Goal: Task Accomplishment & Management: Manage account settings

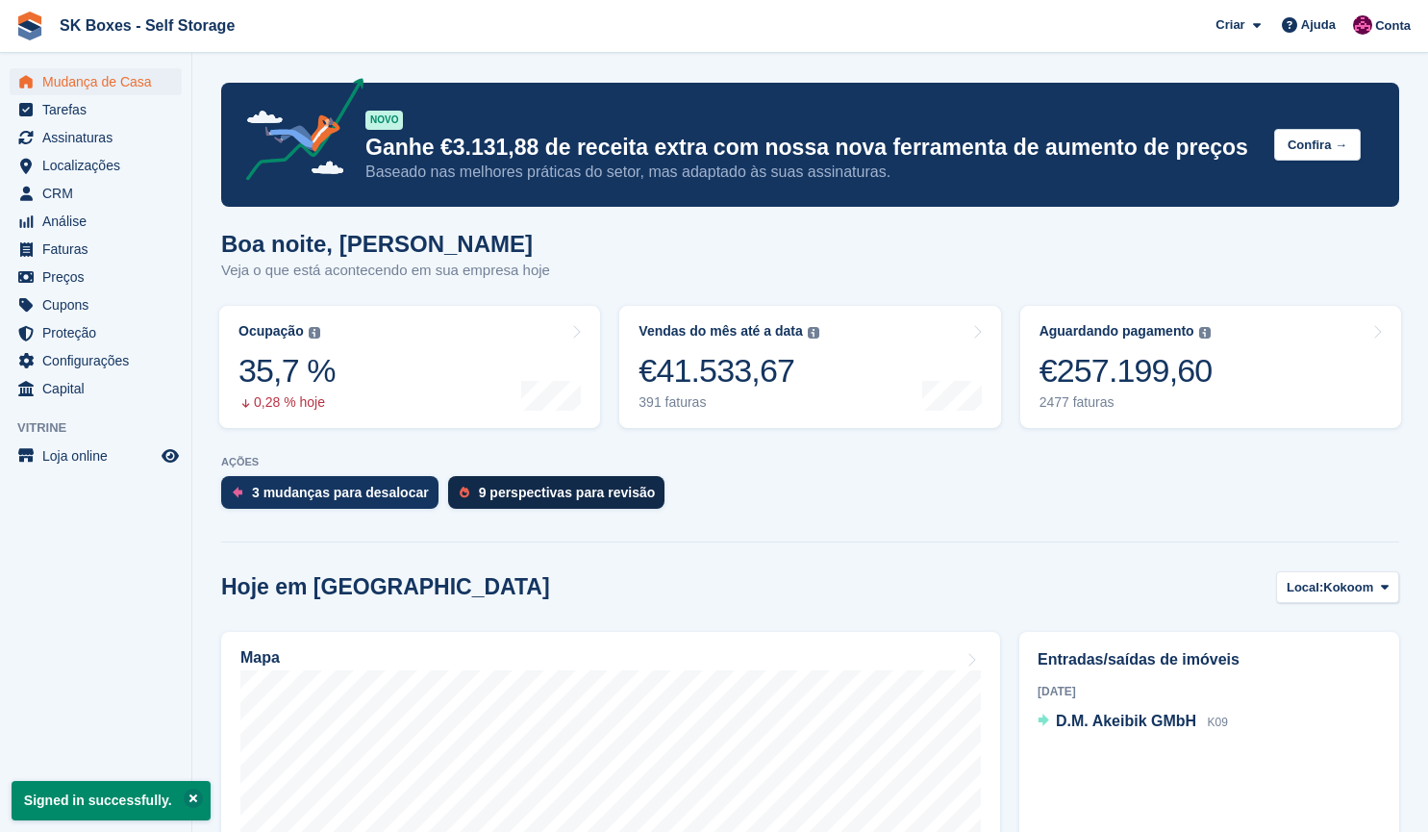
click at [507, 482] on div "9 perspectivas para revisão" at bounding box center [556, 492] width 217 height 33
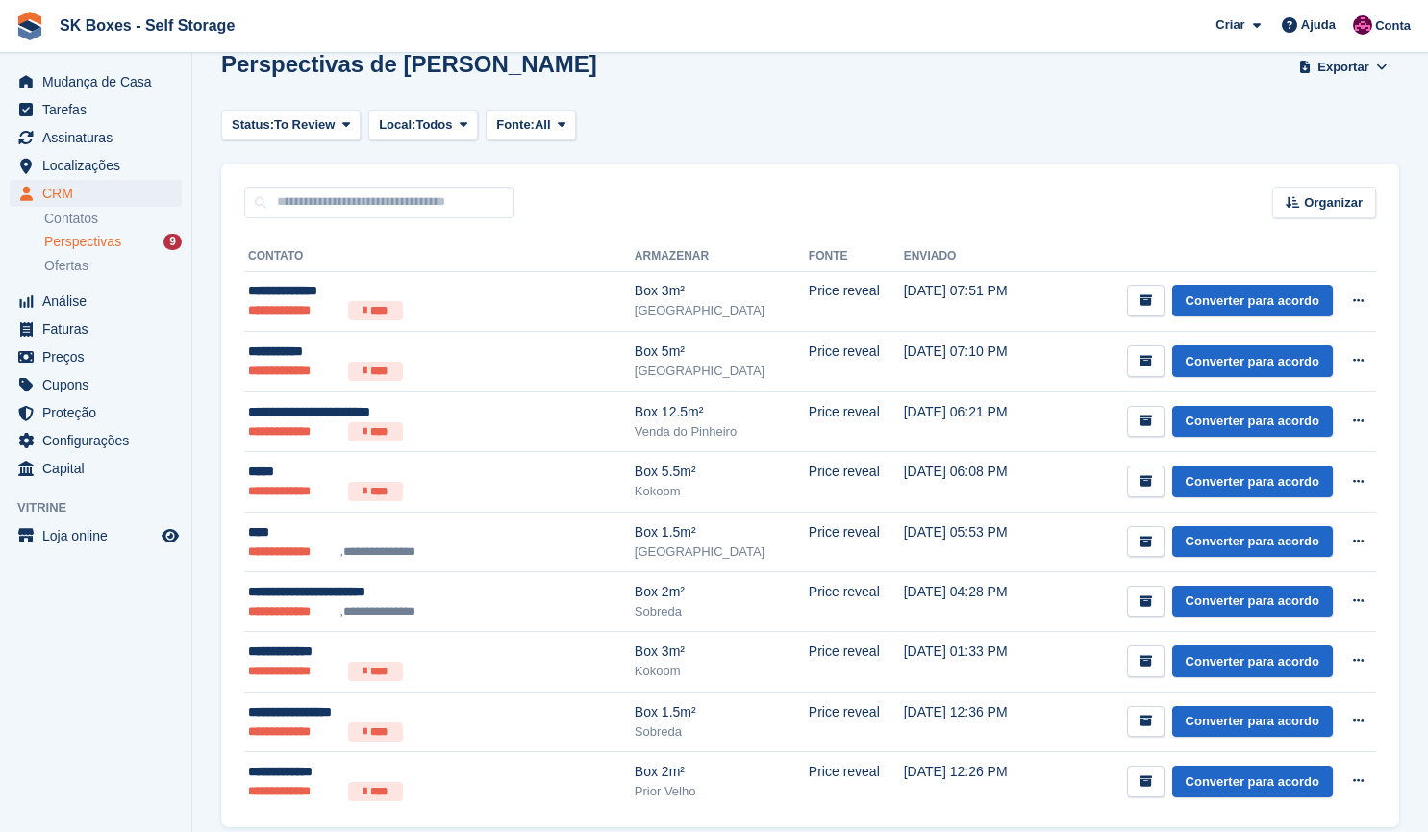
scroll to position [108, 0]
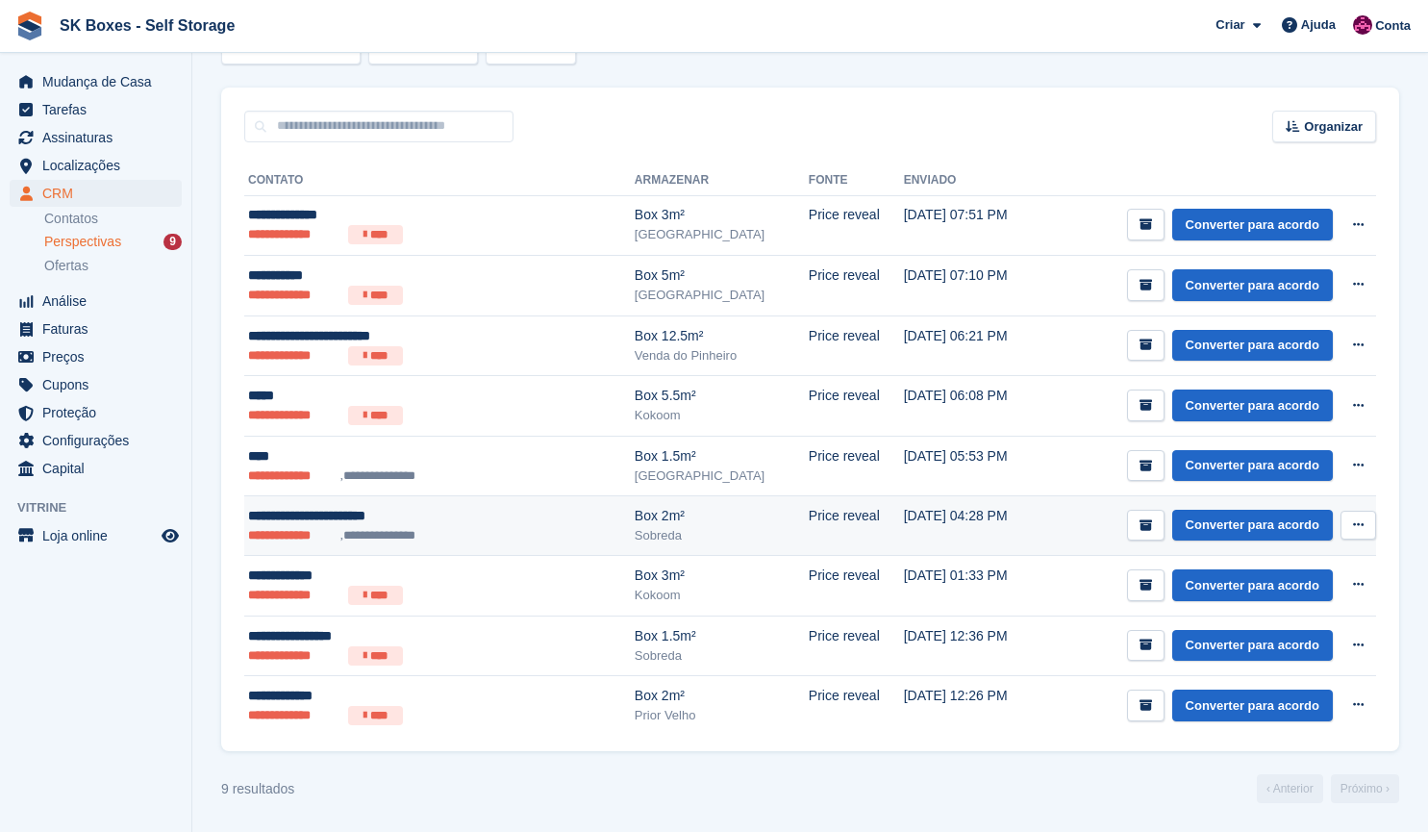
click at [809, 531] on td "Price reveal" at bounding box center [856, 526] width 95 height 60
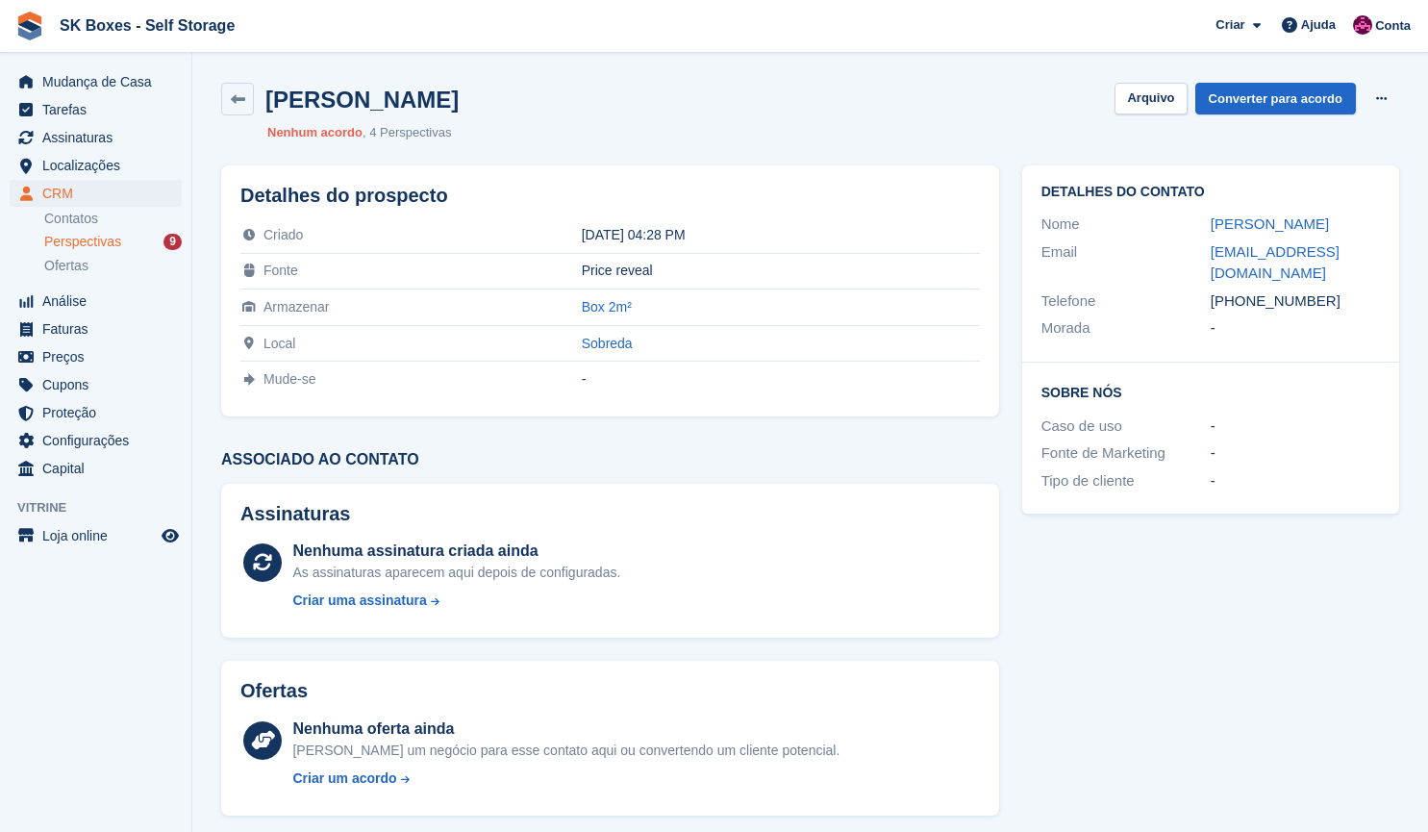
click at [1190, 220] on div "Nome" at bounding box center [1126, 225] width 169 height 22
drag, startPoint x: 1194, startPoint y: 258, endPoint x: 1416, endPoint y: 261, distance: 222.2
click at [1416, 261] on section "Ricardo Jorge Borges Lia Arquivo Converter para acordo Excluir cliente potencia…" at bounding box center [810, 529] width 1236 height 1059
copy div "rikardo.lia@gmail.com"
click at [394, 100] on h2 "Ricardo Jorge Borges Lia" at bounding box center [361, 100] width 193 height 26
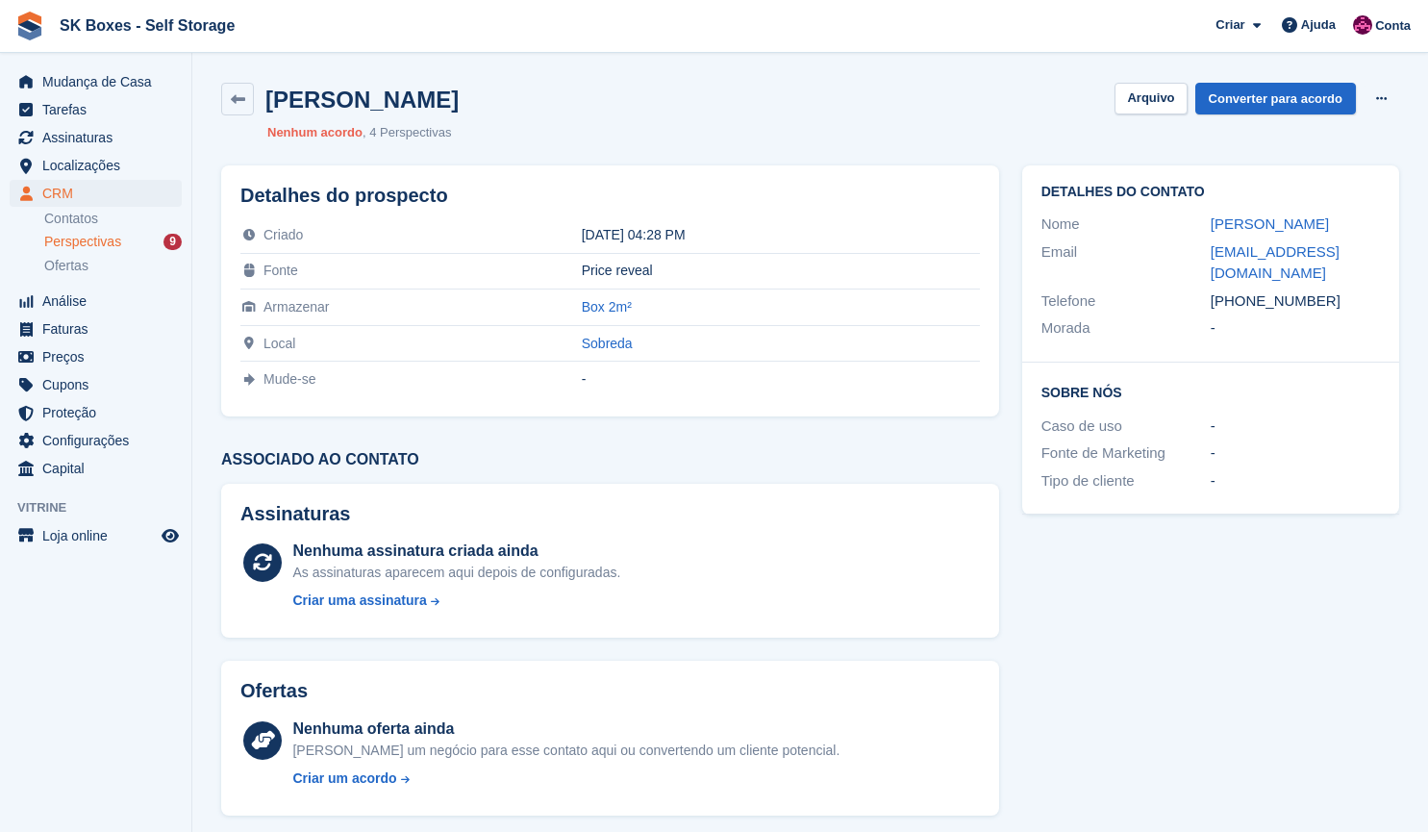
click at [85, 235] on span "Perspectivas" at bounding box center [82, 242] width 77 height 18
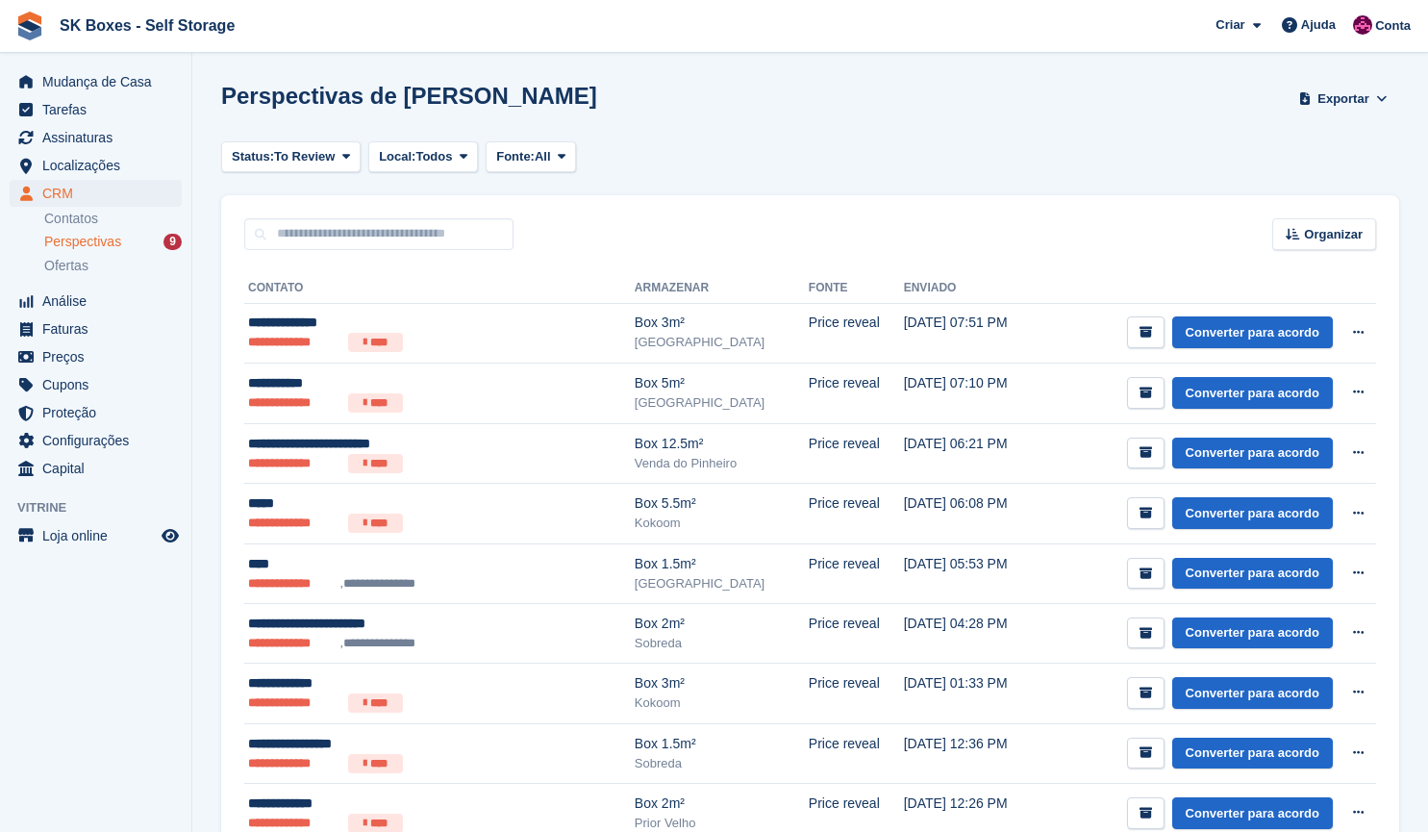
scroll to position [108, 0]
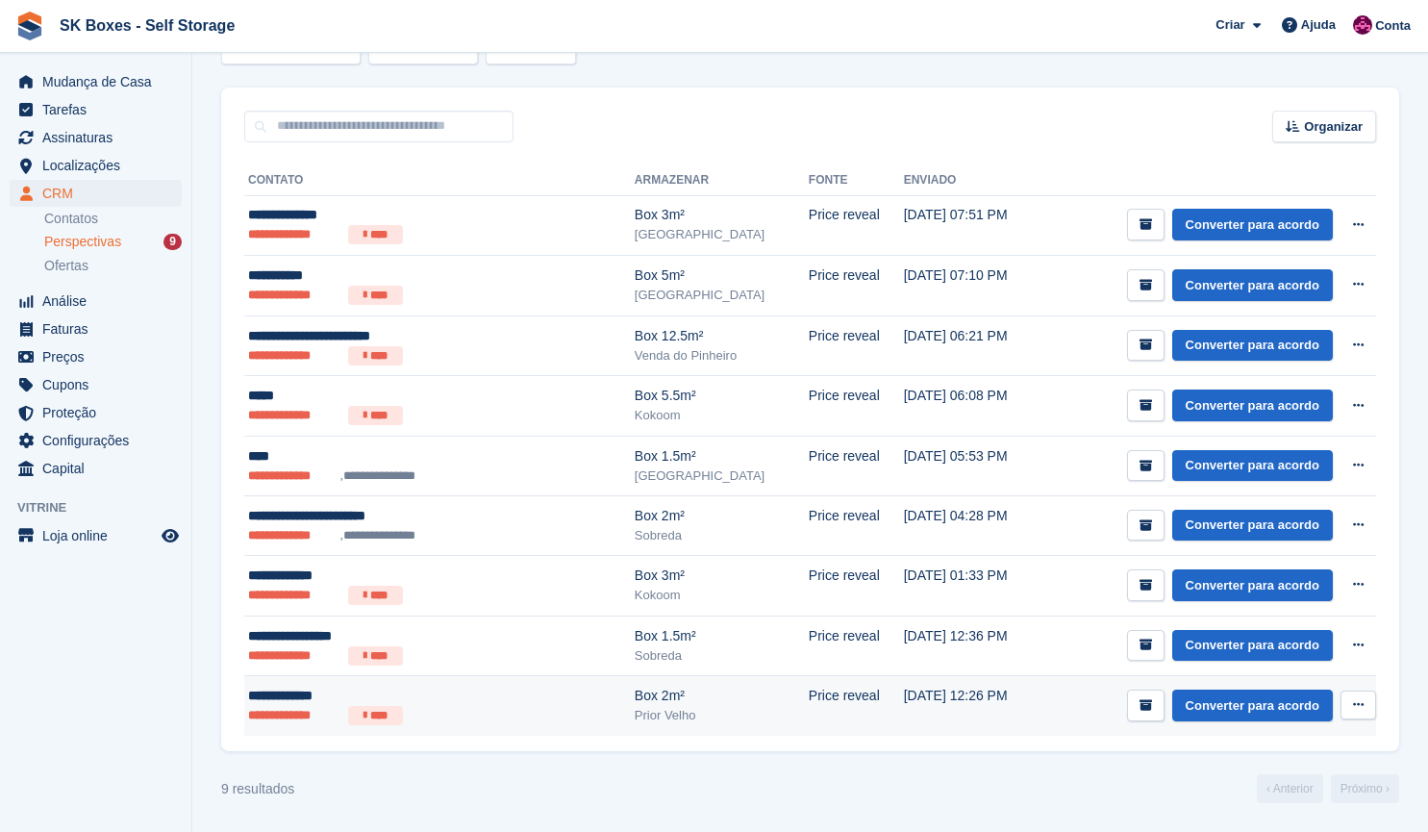
click at [336, 701] on div "**********" at bounding box center [392, 696] width 288 height 20
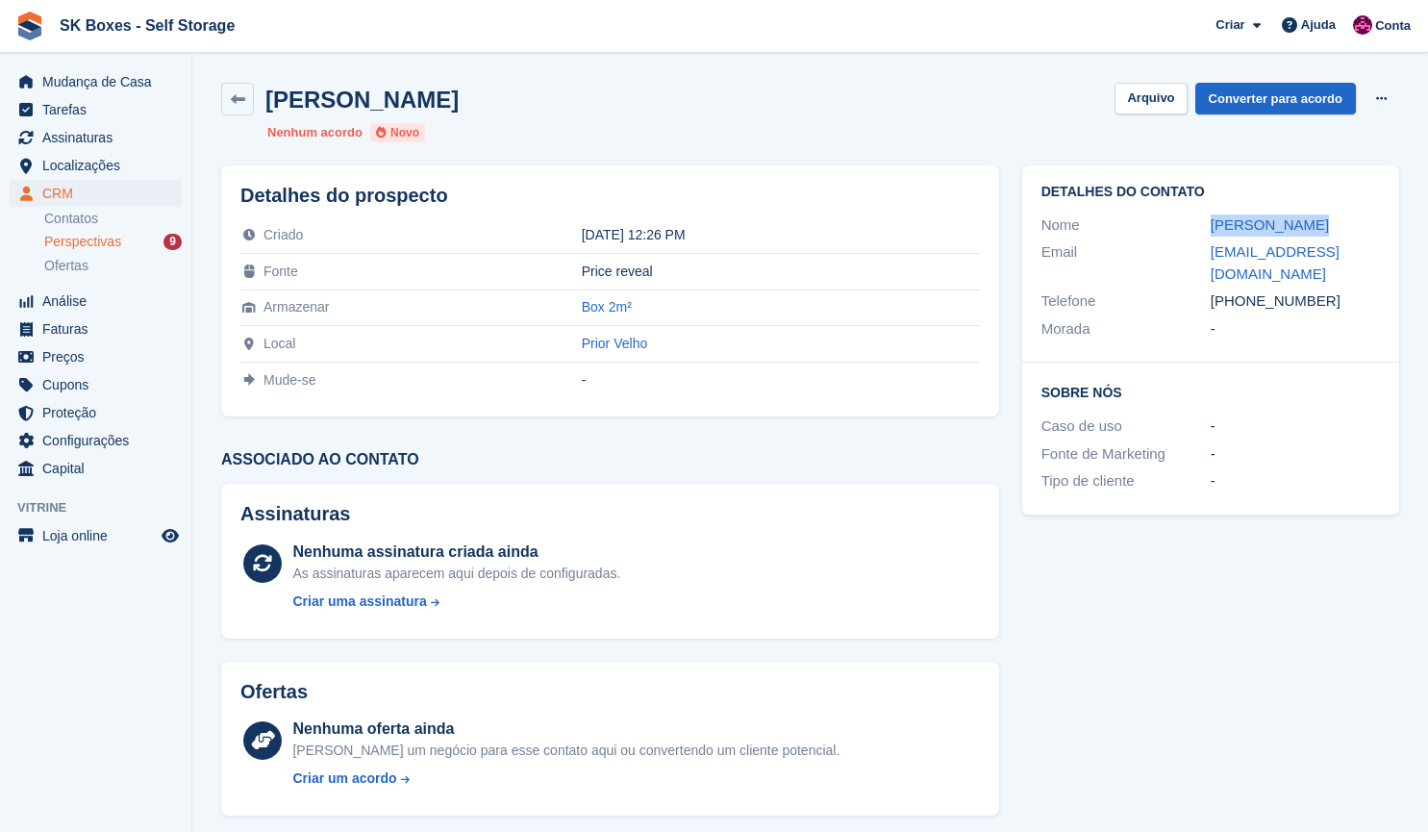
drag, startPoint x: 1191, startPoint y: 220, endPoint x: 1321, endPoint y: 226, distance: 130.0
click at [1321, 226] on div "Nome Beatriz Pinto" at bounding box center [1211, 226] width 339 height 28
copy div "Beatriz Pinto"
drag, startPoint x: 1208, startPoint y: 247, endPoint x: 1313, endPoint y: 280, distance: 109.8
click at [1313, 280] on div "Email beatrizribeirodasilveirapinto@gmail.com" at bounding box center [1211, 263] width 339 height 49
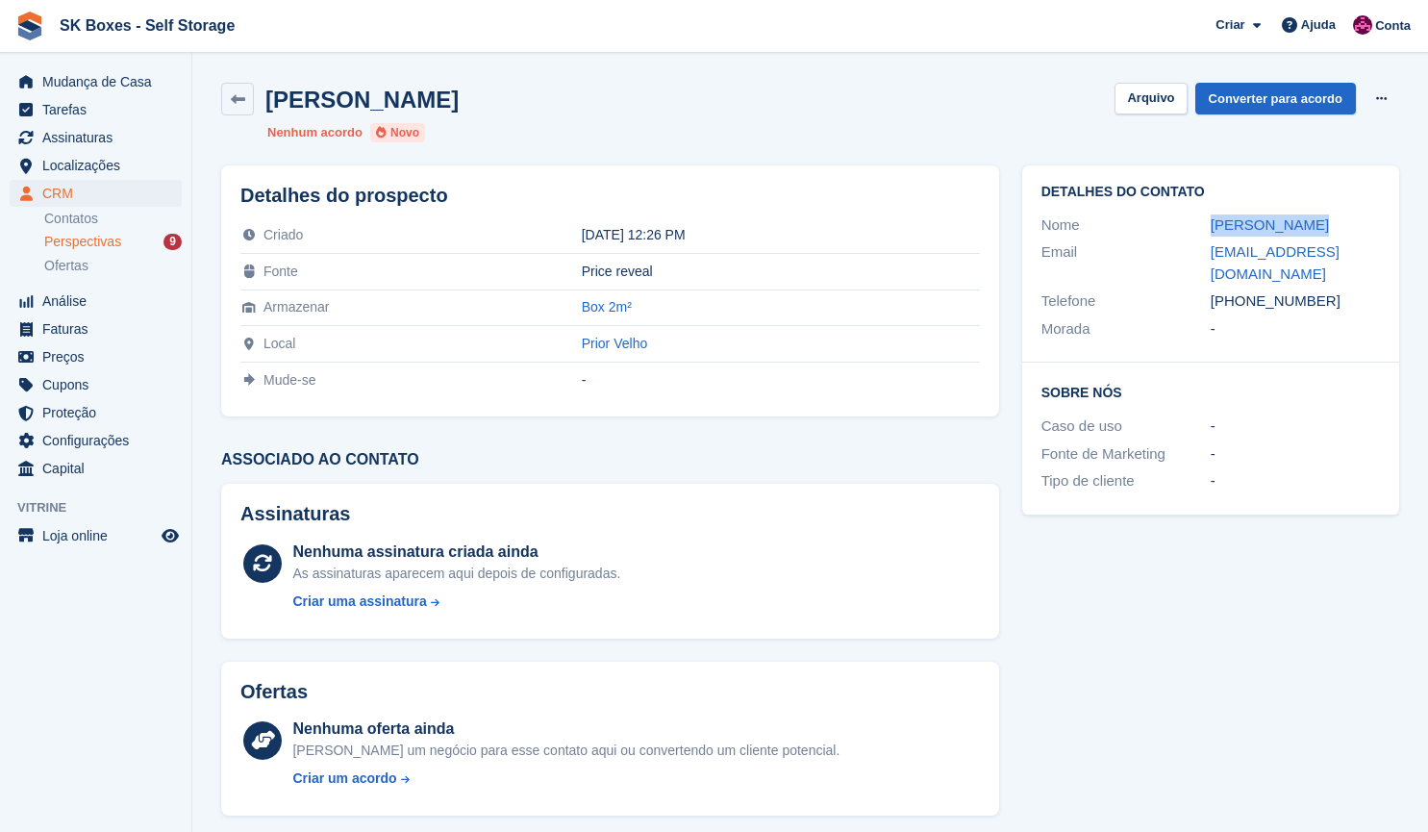
copy div "beatrizribeirodasilveirapinto@gmail.com"
drag, startPoint x: 1323, startPoint y: 298, endPoint x: 1246, endPoint y: 311, distance: 78.0
click at [1246, 311] on div "+351934781990" at bounding box center [1295, 301] width 169 height 22
copy div "934781990"
click at [1150, 86] on button "Arquivo" at bounding box center [1151, 99] width 72 height 32
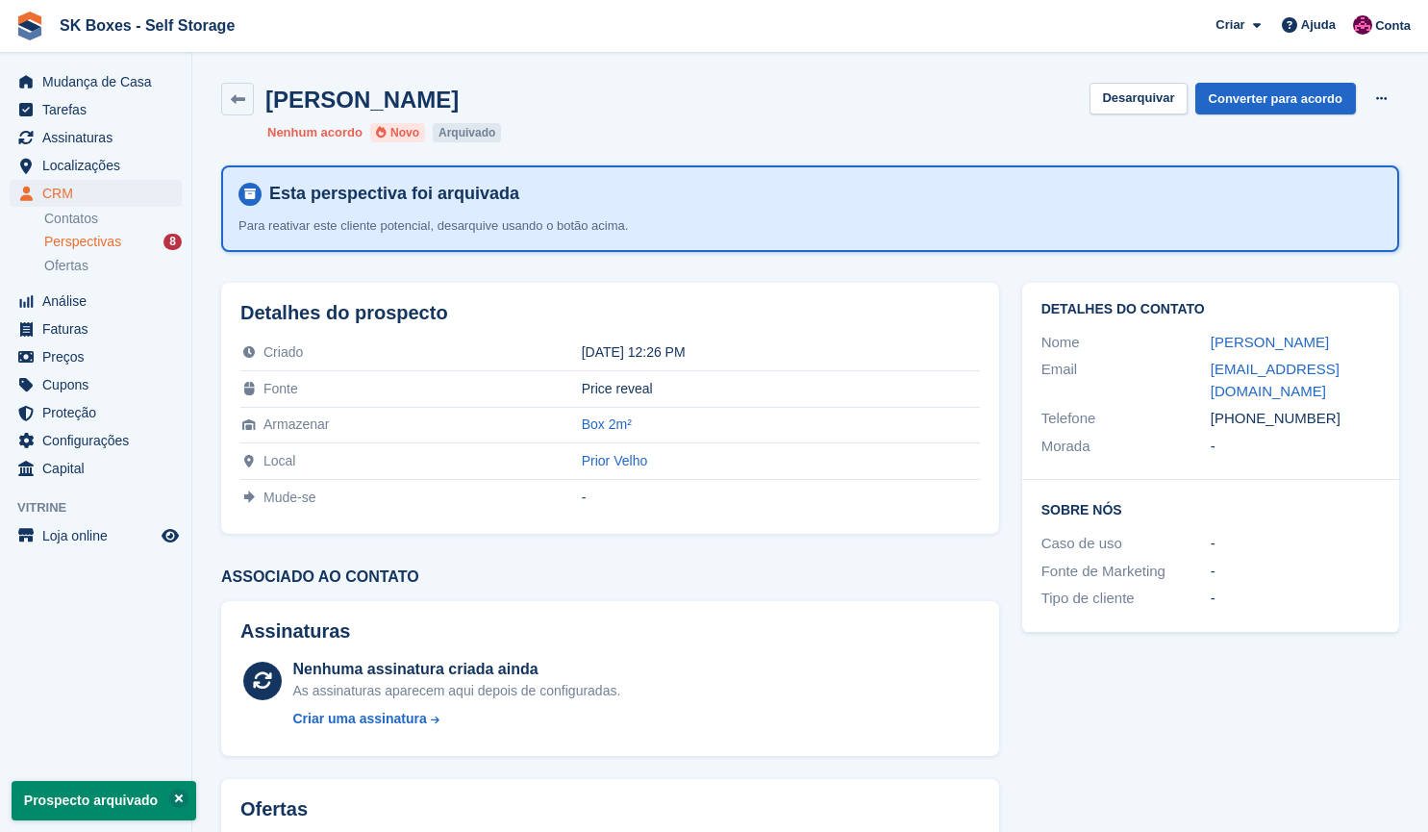
click at [86, 243] on span "Perspectivas" at bounding box center [82, 242] width 77 height 18
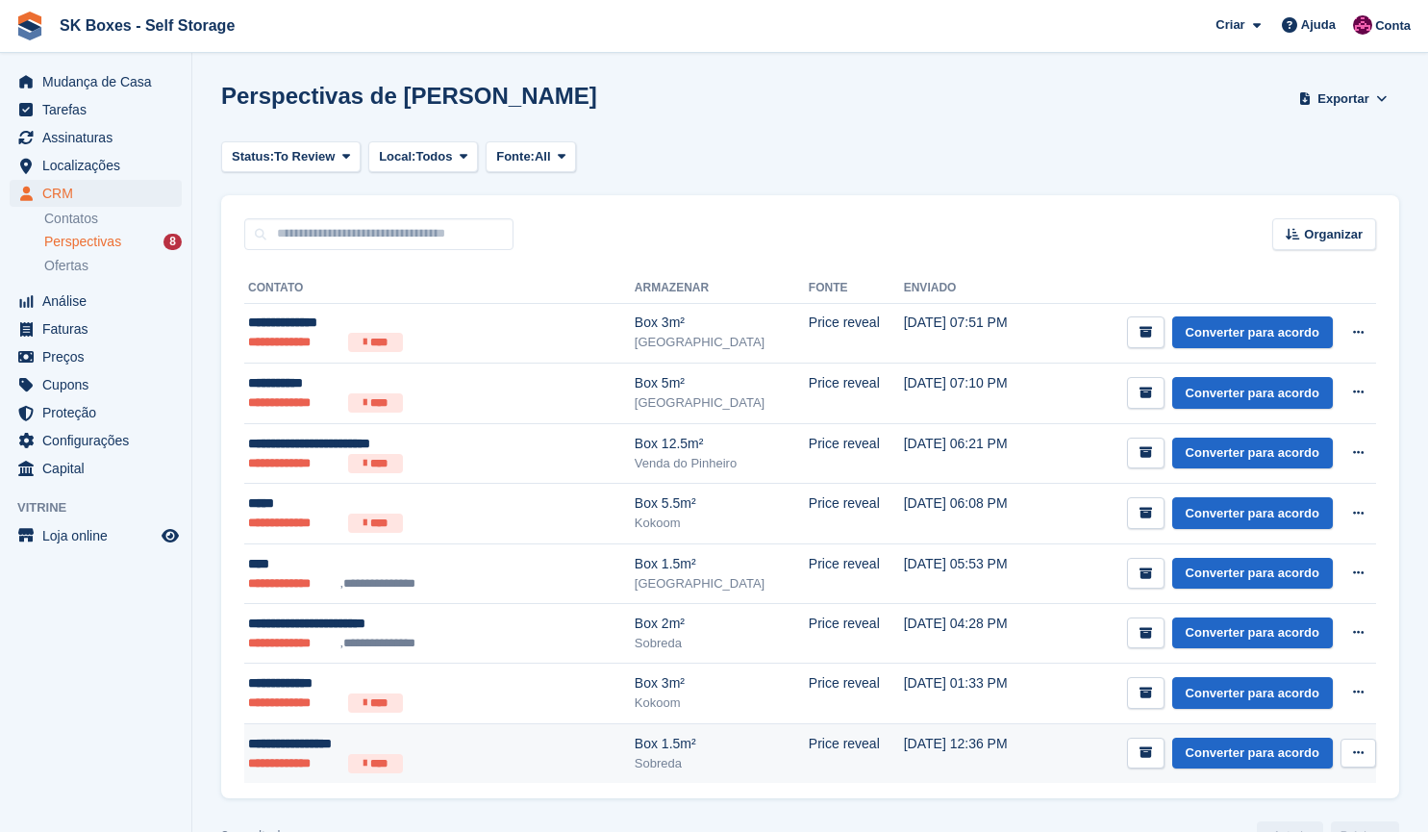
click at [385, 765] on li "****" at bounding box center [375, 763] width 55 height 19
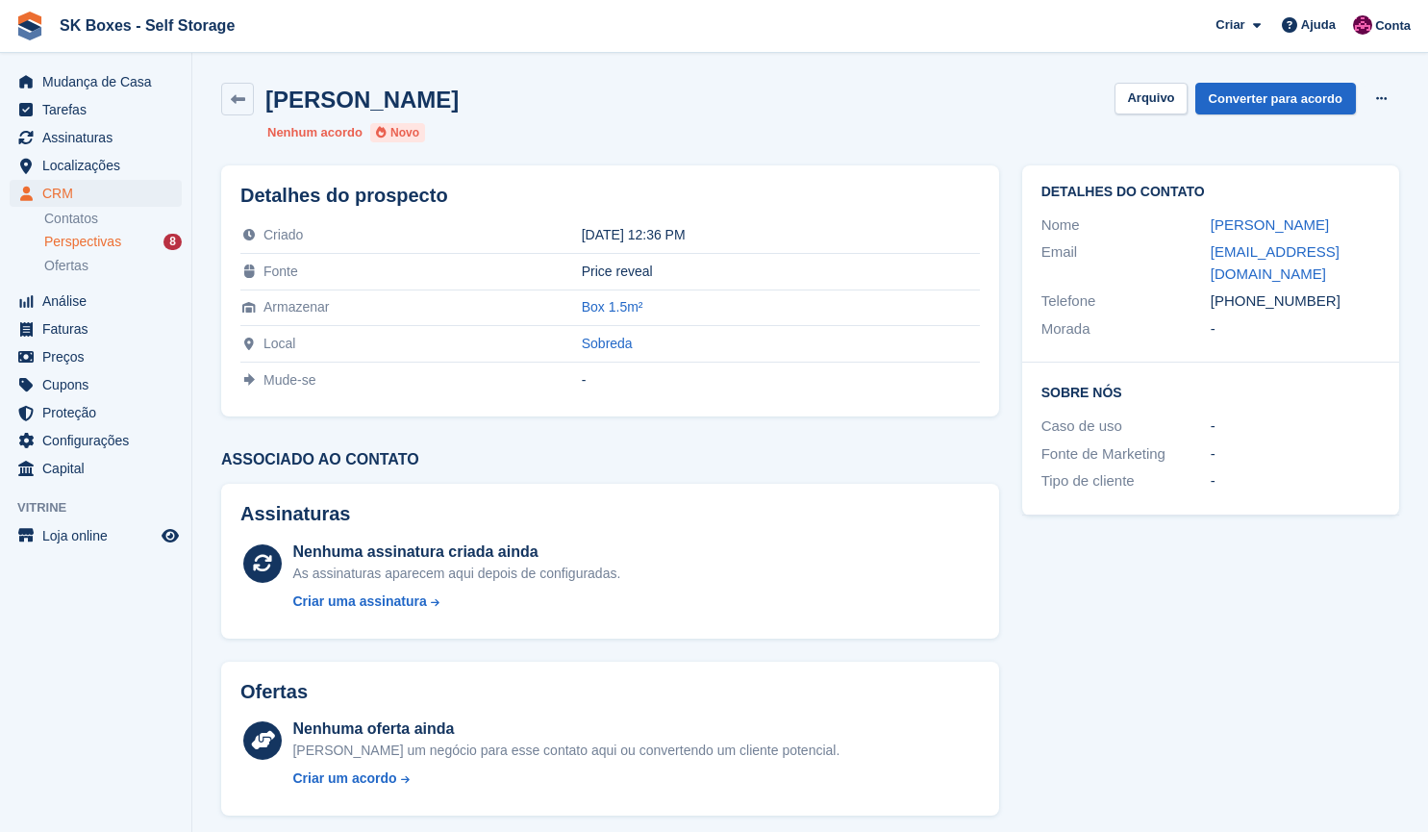
drag, startPoint x: 1172, startPoint y: 228, endPoint x: 1369, endPoint y: 221, distance: 196.3
click at [1369, 221] on div "Nome [PERSON_NAME]" at bounding box center [1211, 226] width 339 height 28
copy div "[PERSON_NAME]"
drag, startPoint x: 1283, startPoint y: 270, endPoint x: 1202, endPoint y: 251, distance: 83.1
click at [1202, 251] on div "Email [EMAIL_ADDRESS][DOMAIN_NAME]" at bounding box center [1211, 263] width 339 height 49
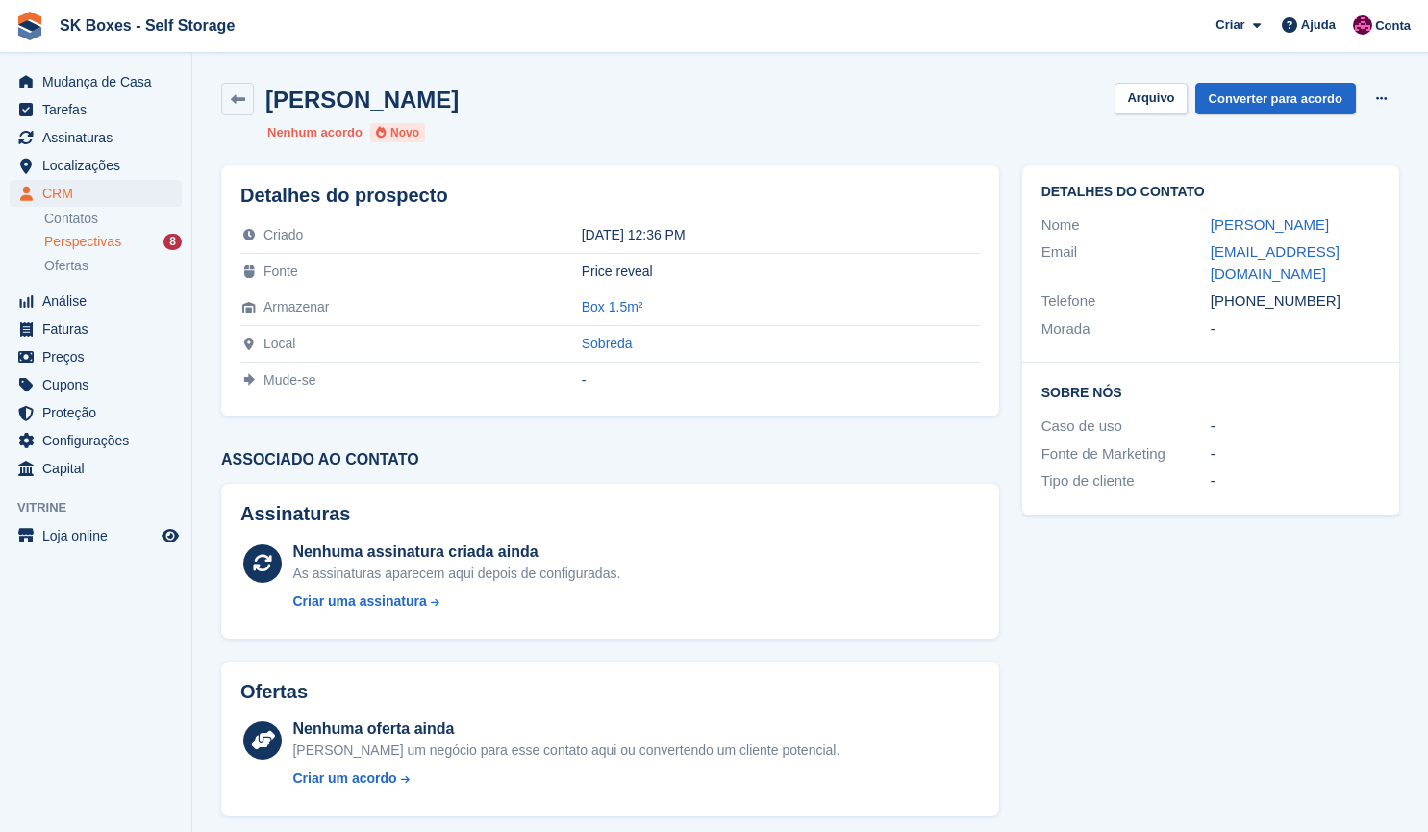
copy div "[EMAIL_ADDRESS][DOMAIN_NAME]"
drag, startPoint x: 1354, startPoint y: 296, endPoint x: 1242, endPoint y: 301, distance: 112.6
click at [1242, 301] on div "[PHONE_NUMBER]" at bounding box center [1295, 301] width 169 height 22
copy div "936185074"
click at [1164, 81] on div "Ricardo Henriques Arquivo Converter para acordo Excluir cliente potencial Nenhu…" at bounding box center [810, 112] width 1201 height 83
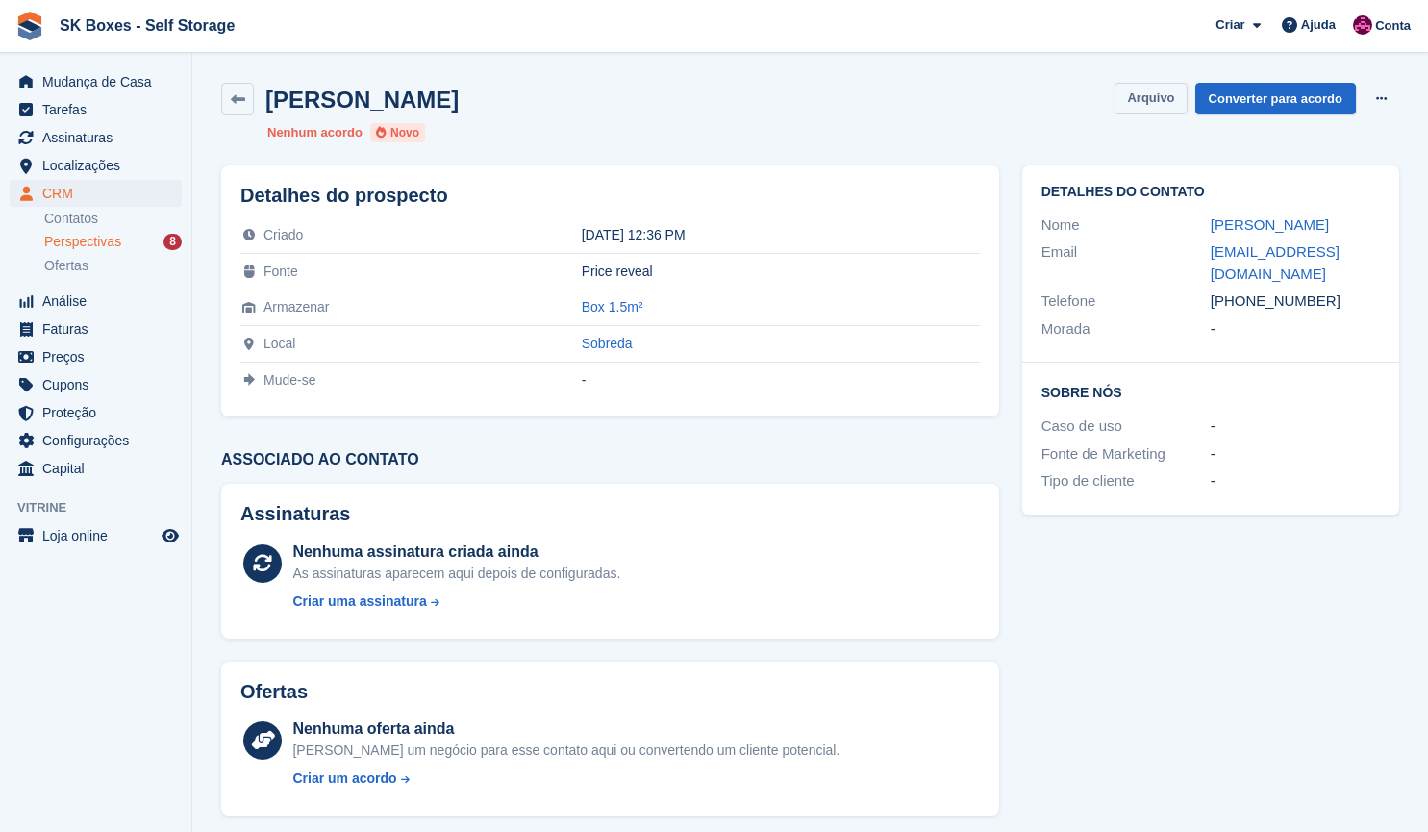
click at [1163, 91] on button "Arquivo" at bounding box center [1151, 99] width 72 height 32
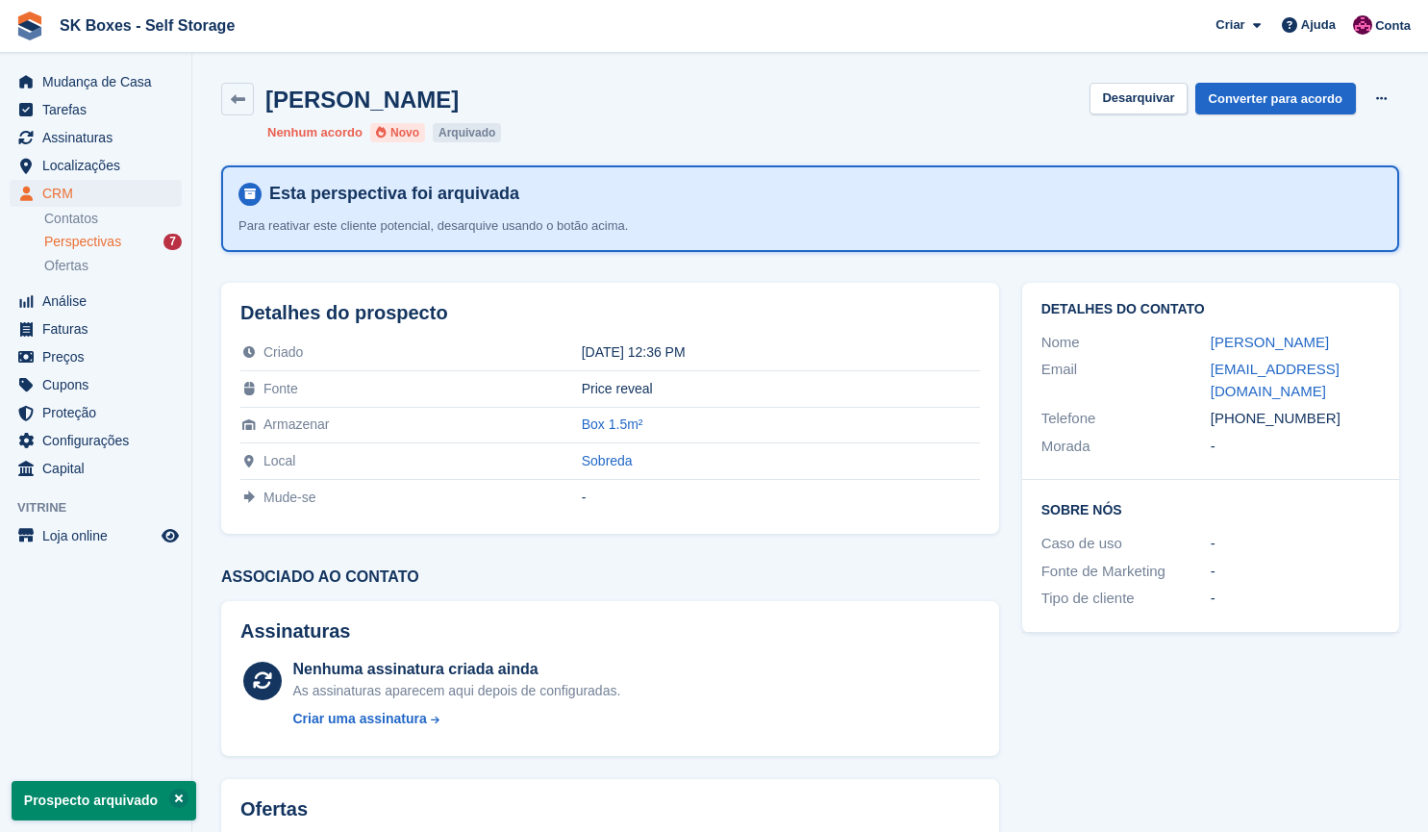
click at [65, 235] on span "Perspectivas" at bounding box center [82, 242] width 77 height 18
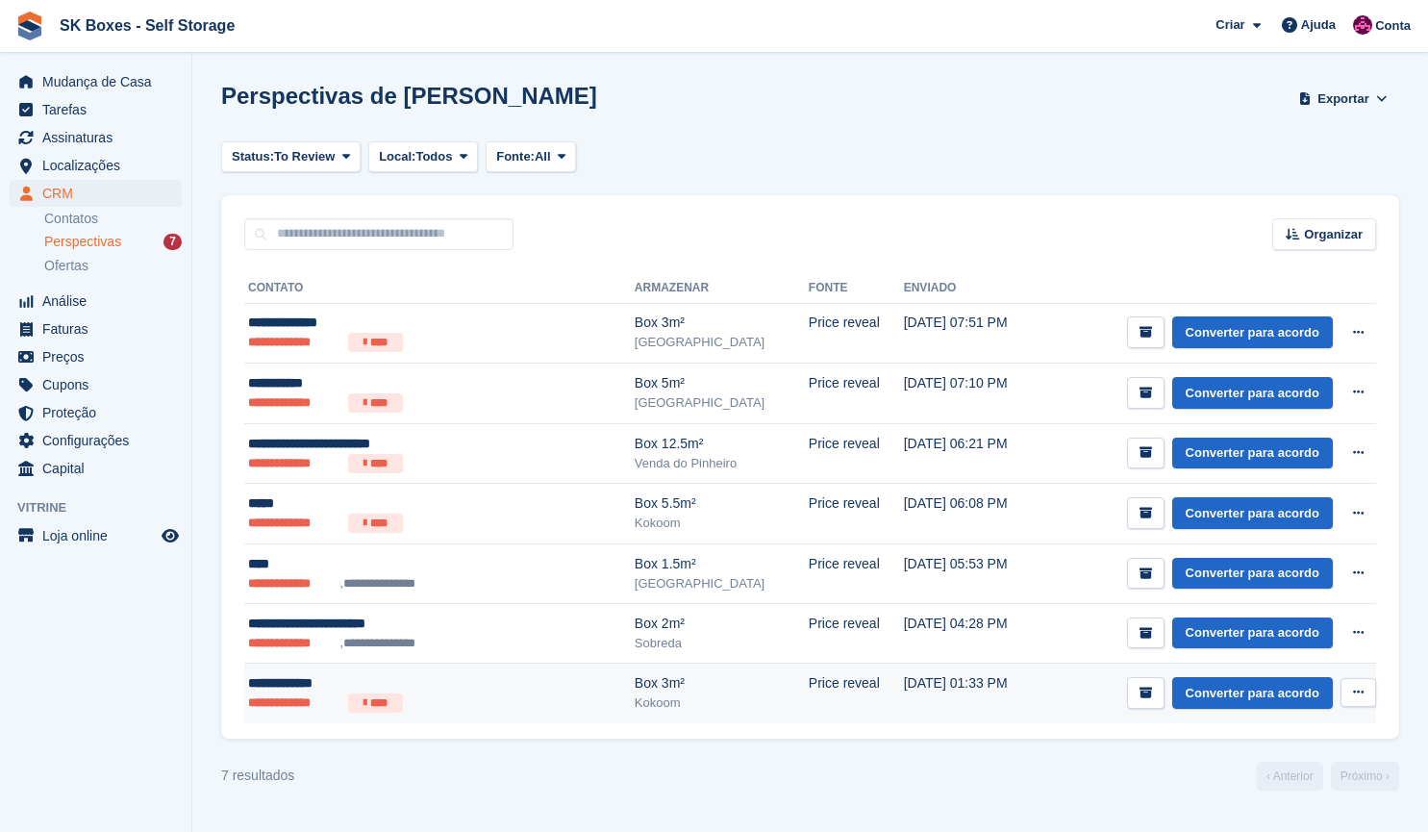
click at [462, 682] on div "**********" at bounding box center [392, 683] width 288 height 20
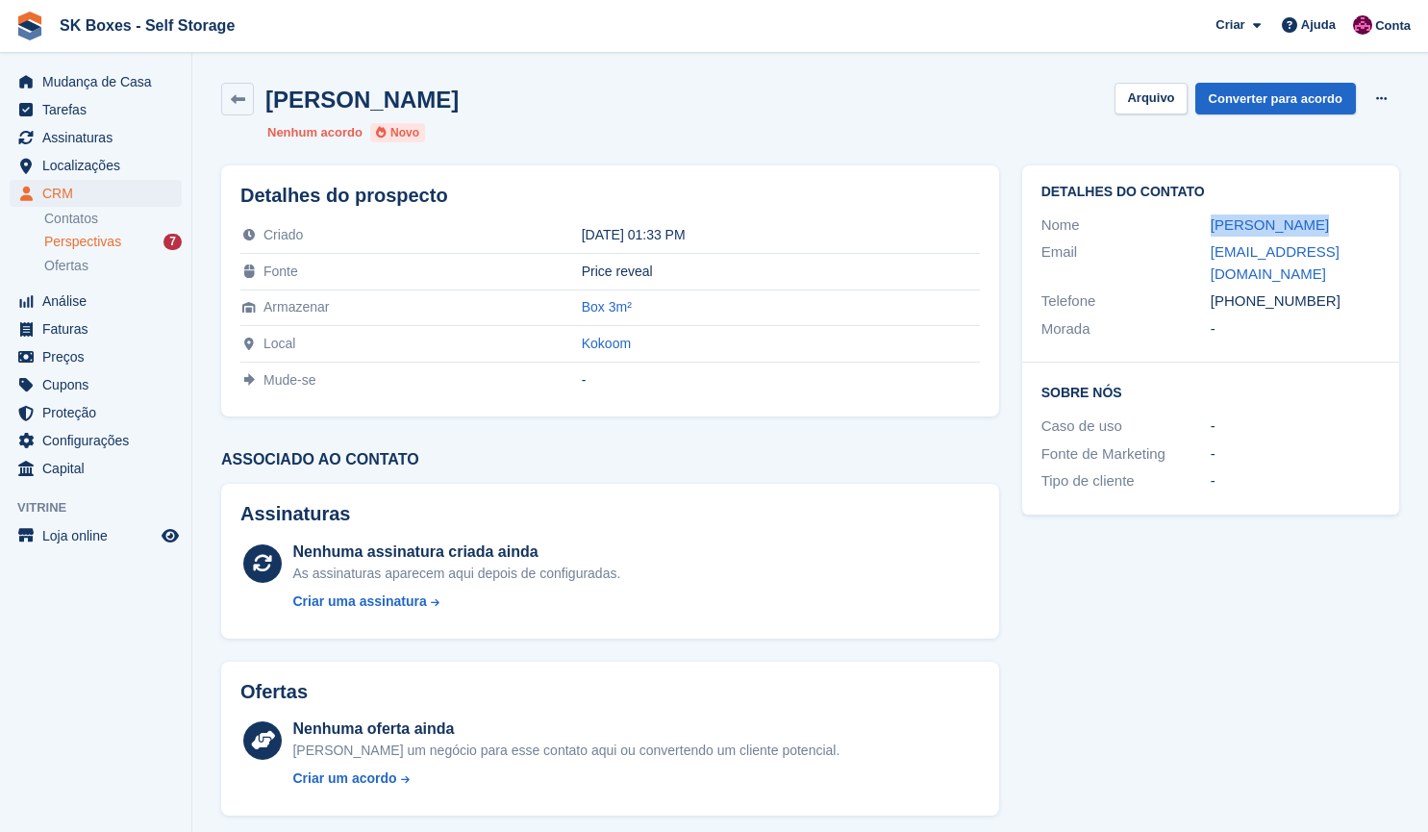
drag, startPoint x: 1191, startPoint y: 225, endPoint x: 1344, endPoint y: 228, distance: 153.0
click at [1344, 228] on div "Nome [PERSON_NAME]" at bounding box center [1211, 226] width 339 height 28
copy div "[PERSON_NAME]"
drag, startPoint x: 1340, startPoint y: 281, endPoint x: 1243, endPoint y: 285, distance: 97.2
click at [1243, 290] on div "[PHONE_NUMBER]" at bounding box center [1295, 301] width 169 height 22
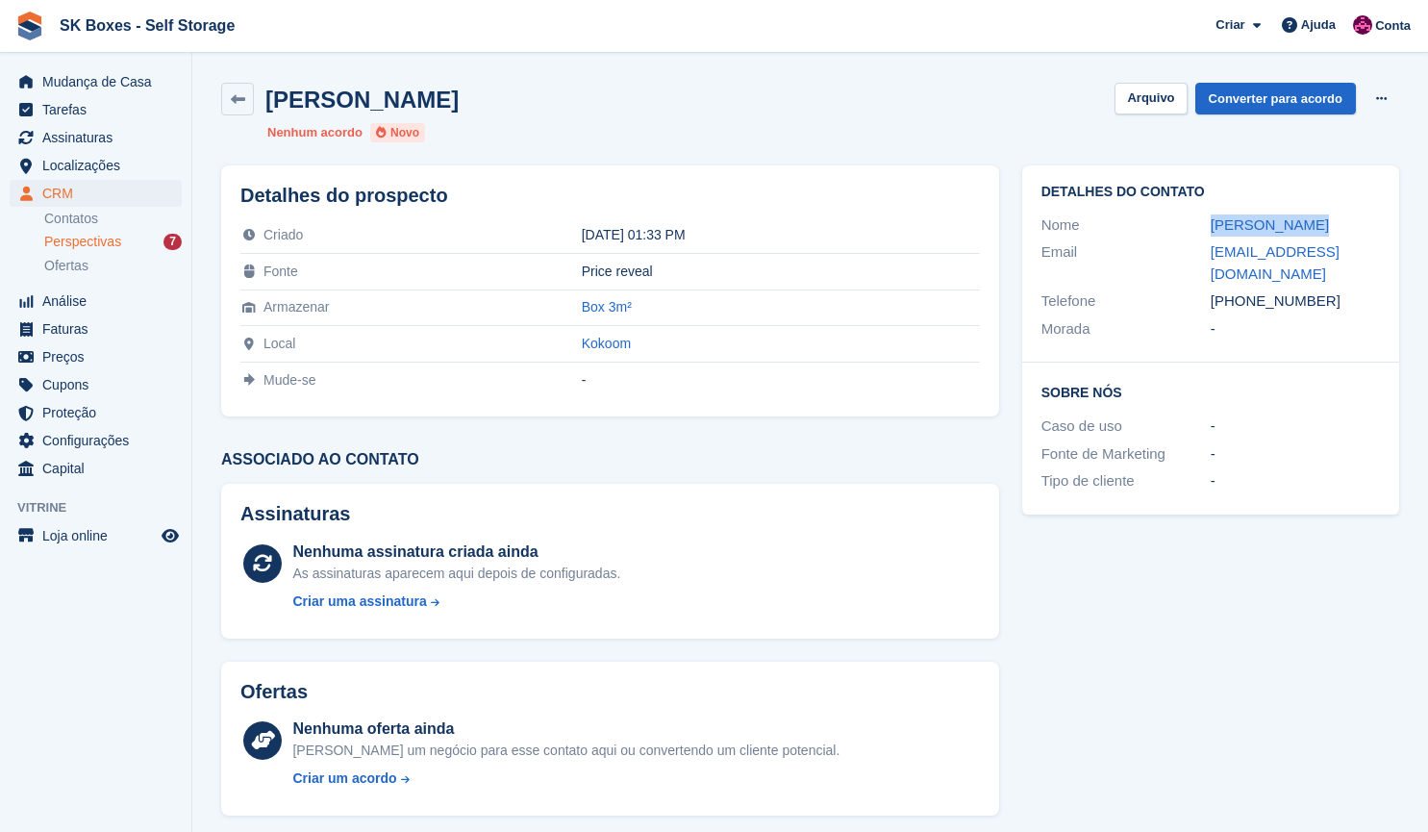
copy div "963627990"
drag, startPoint x: 1194, startPoint y: 254, endPoint x: 1424, endPoint y: 265, distance: 230.2
click at [1424, 265] on section "[PERSON_NAME] [GEOGRAPHIC_DATA] Converter para acordo Excluir cliente potencial…" at bounding box center [810, 511] width 1236 height 1022
copy div "[EMAIL_ADDRESS][DOMAIN_NAME]"
click at [1168, 102] on button "Arquivo" at bounding box center [1151, 99] width 72 height 32
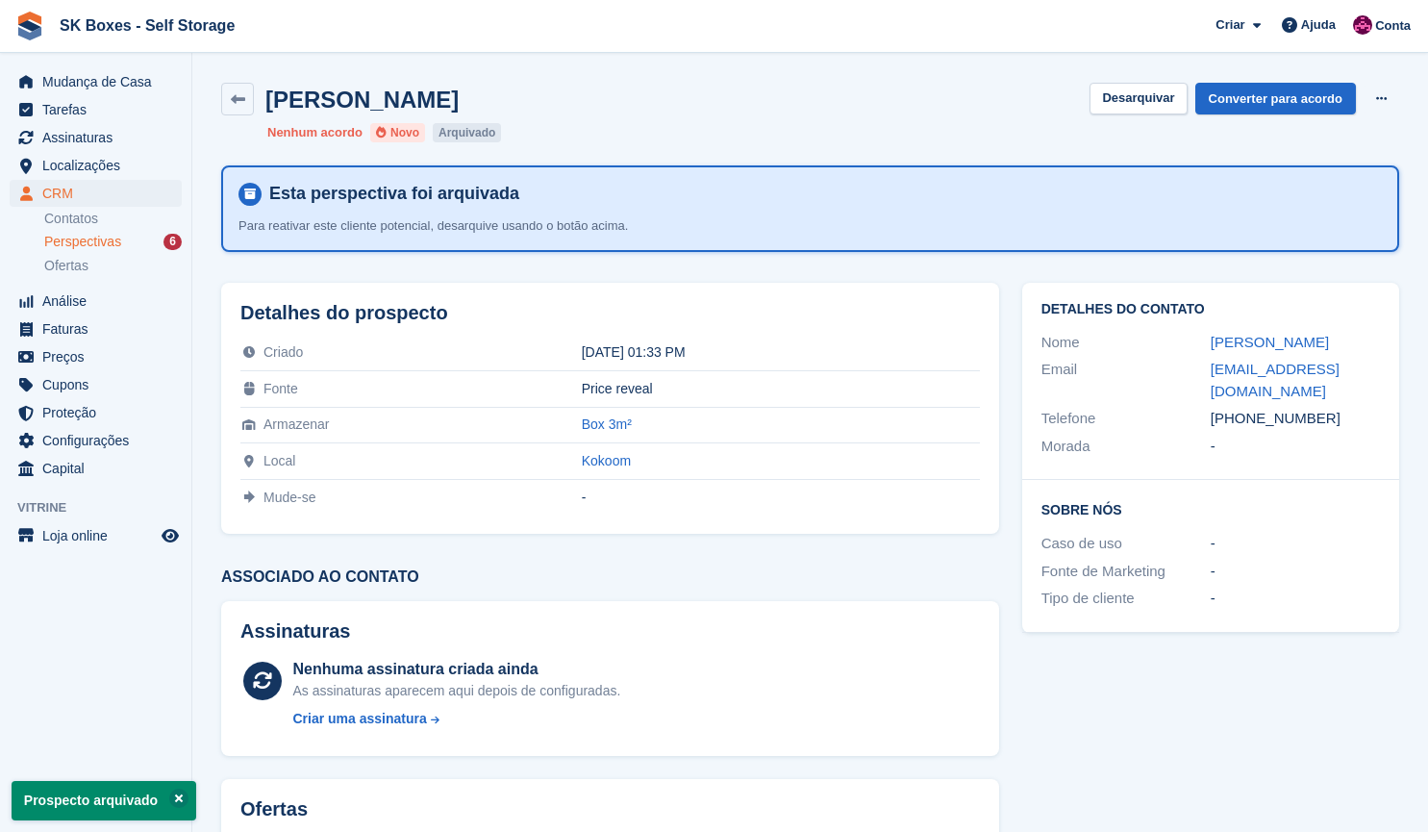
click at [132, 242] on div "Perspectivas 6" at bounding box center [113, 242] width 138 height 18
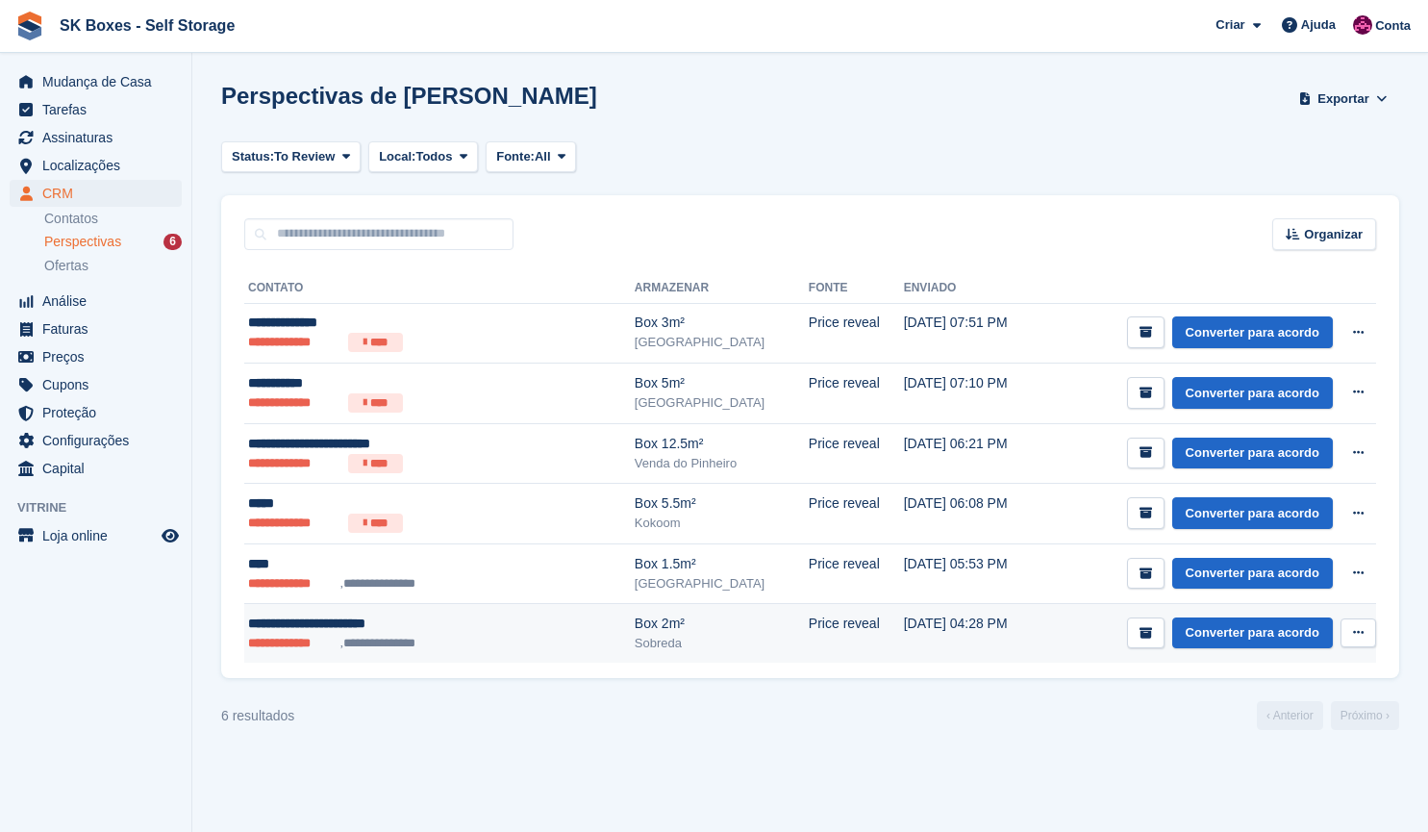
click at [333, 628] on div "**********" at bounding box center [392, 624] width 288 height 20
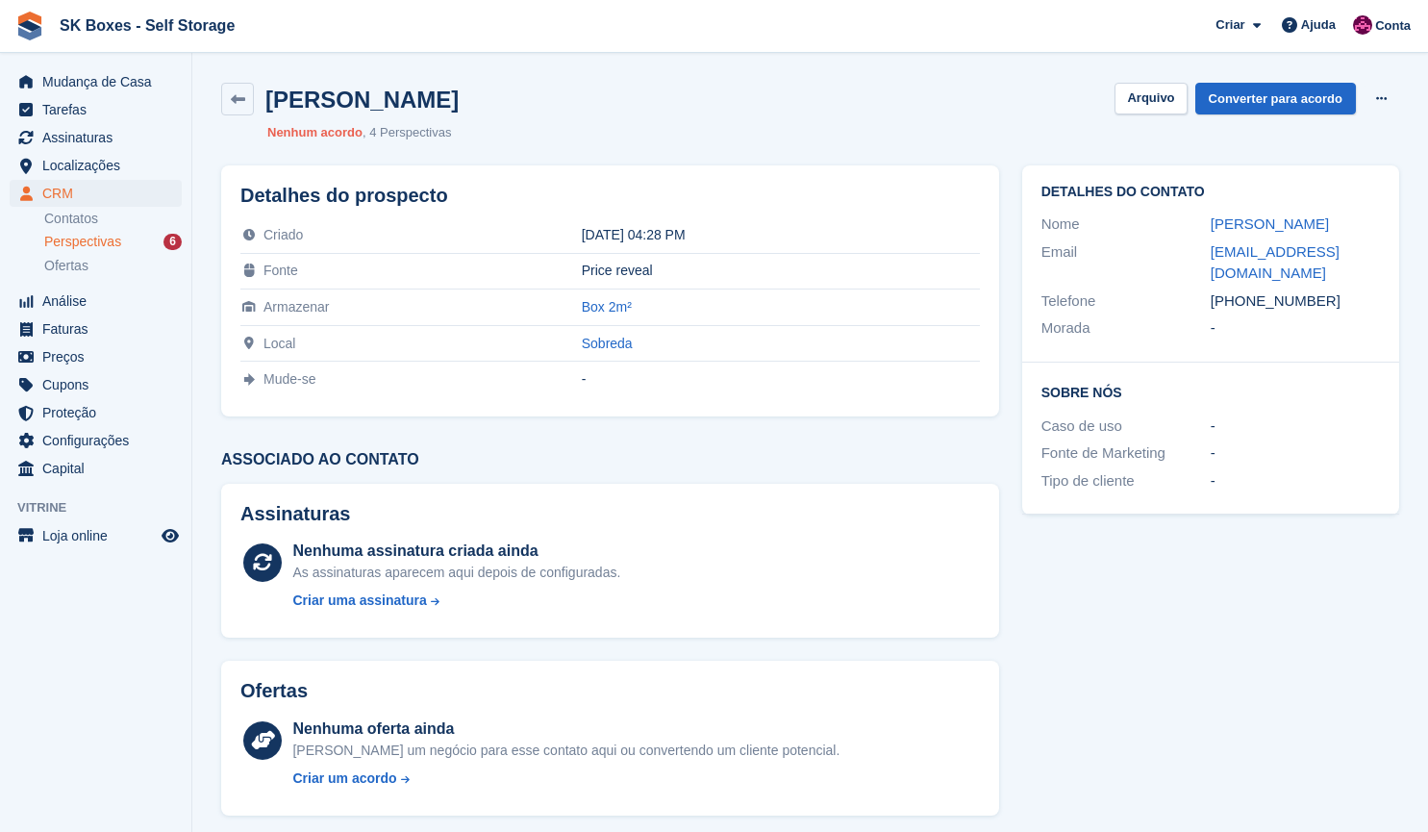
drag, startPoint x: 1203, startPoint y: 228, endPoint x: 1427, endPoint y: 217, distance: 224.4
click at [1427, 217] on section "[PERSON_NAME] [GEOGRAPHIC_DATA] Converter para acordo Excluir cliente potencial…" at bounding box center [810, 529] width 1236 height 1059
copy div "[PERSON_NAME]"
click at [1357, 416] on div "-" at bounding box center [1295, 427] width 169 height 22
drag, startPoint x: 1200, startPoint y: 214, endPoint x: 1434, endPoint y: 206, distance: 233.9
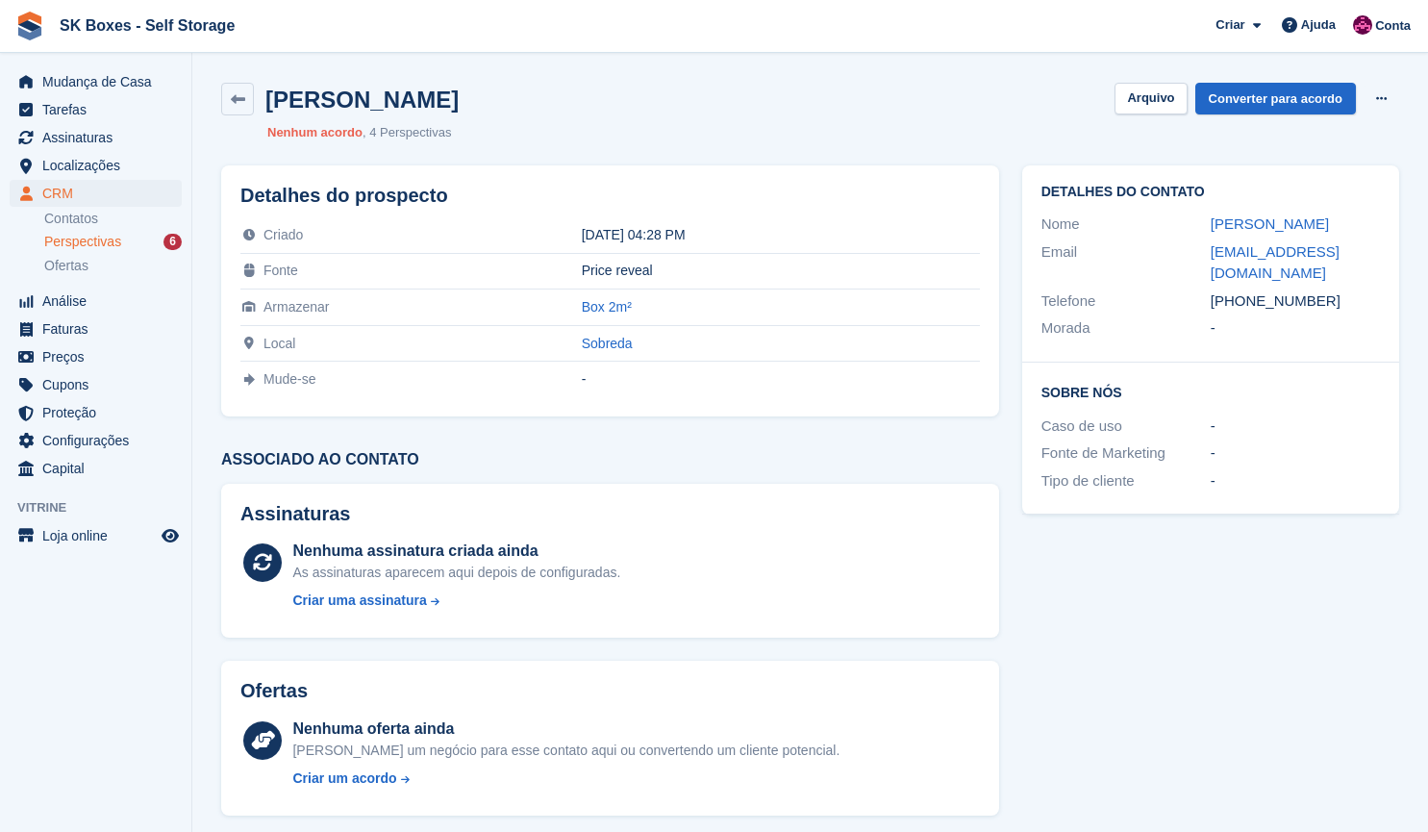
click at [1427, 206] on html "SK Boxes - Self Storage Criar Subscrição Fatura Contato Negócio Desconto Página…" at bounding box center [714, 416] width 1428 height 832
copy div "Ricardo Jorge Borges Lia"
drag, startPoint x: 1323, startPoint y: 283, endPoint x: 1246, endPoint y: 284, distance: 77.9
click at [1246, 290] on div "+351934158841" at bounding box center [1295, 301] width 169 height 22
copy div "934158841"
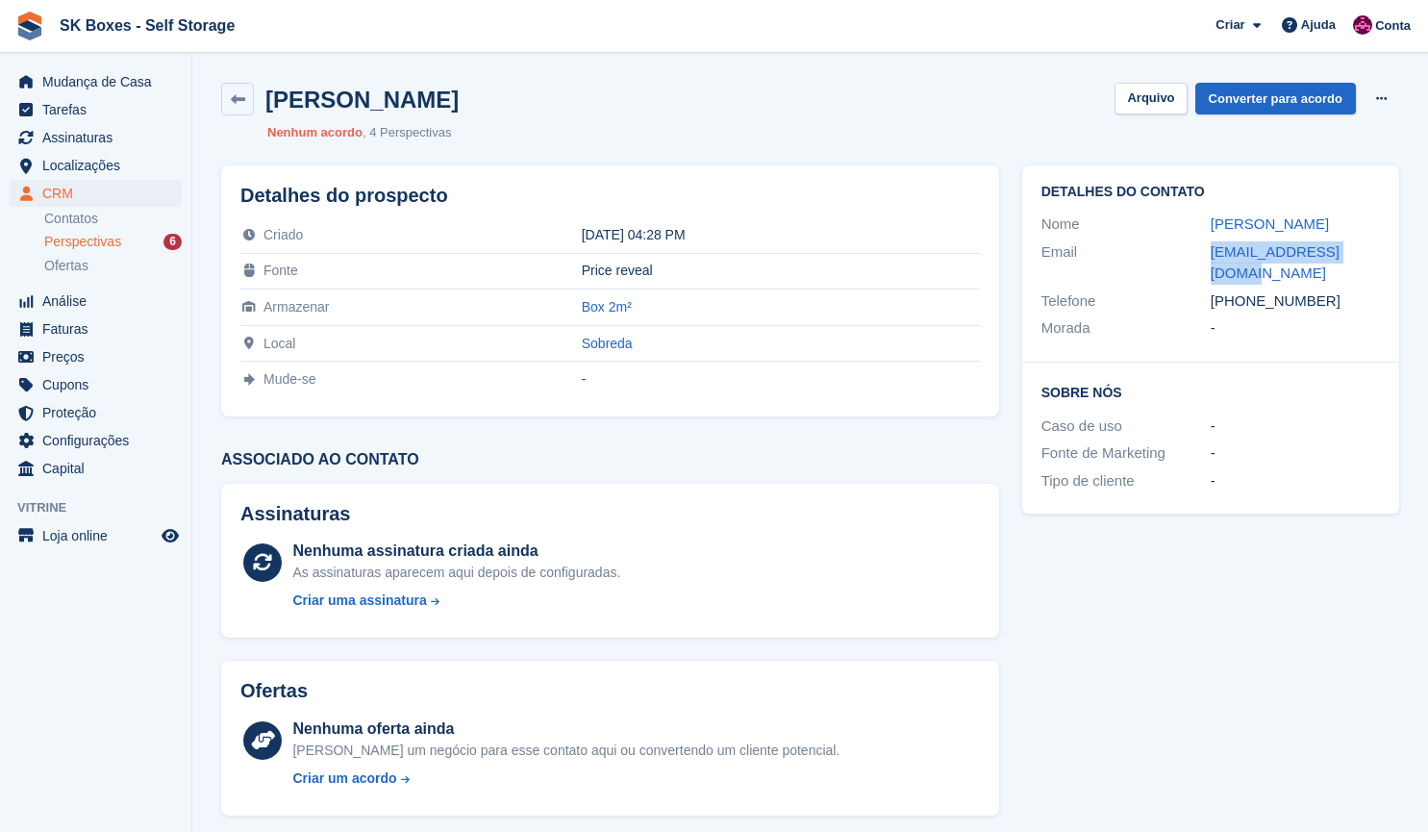
drag, startPoint x: 1199, startPoint y: 245, endPoint x: 1398, endPoint y: 249, distance: 198.2
click at [1398, 249] on div "Detalhes do contato Nome Ricardo Jorge Borges Lia Email rikardo.lia@gmail.com T…" at bounding box center [1210, 263] width 377 height 197
copy div "rikardo.lia@gmail.com"
click at [1172, 104] on button "Arquivo" at bounding box center [1151, 99] width 72 height 32
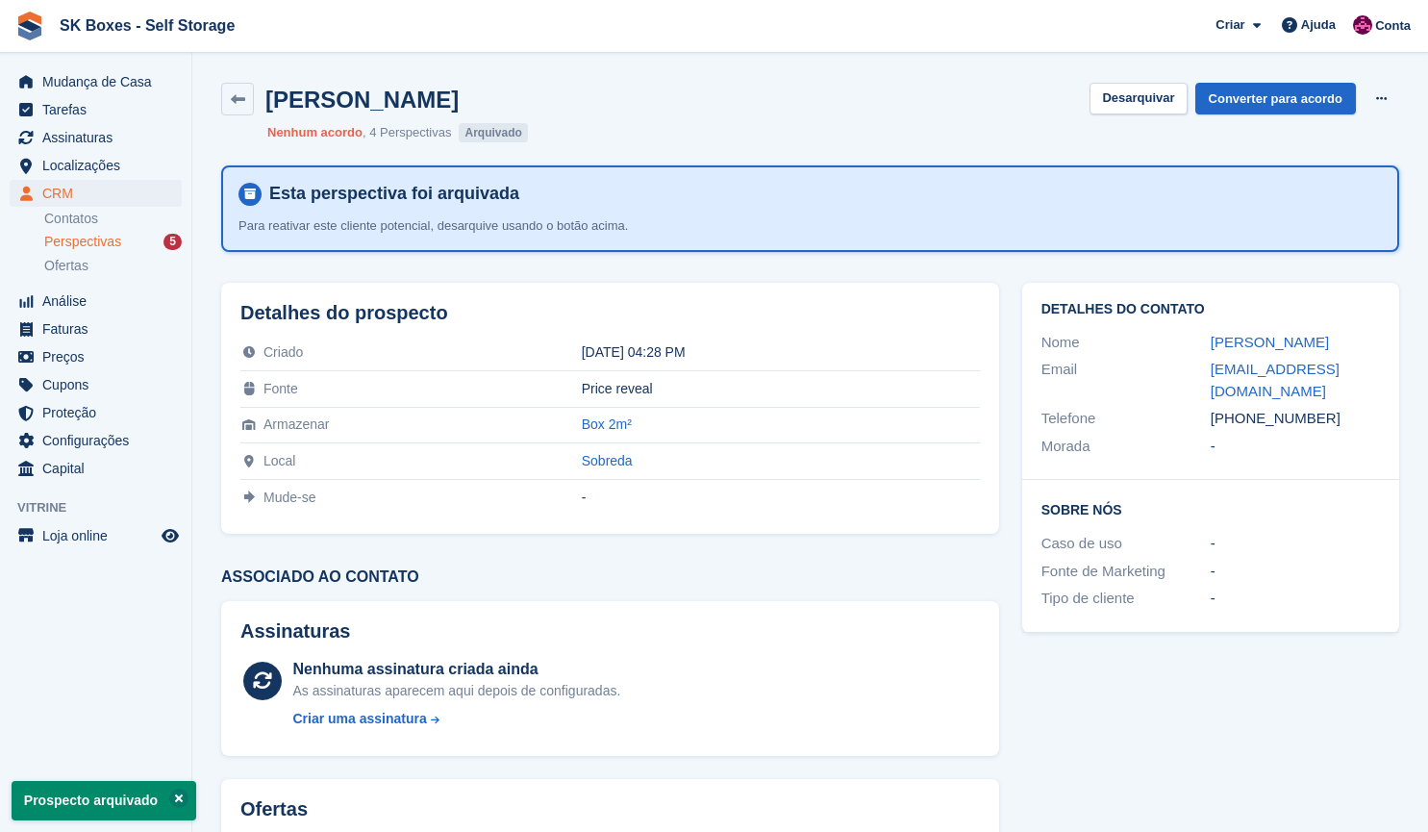
click at [107, 236] on span "Perspectivas" at bounding box center [82, 242] width 77 height 18
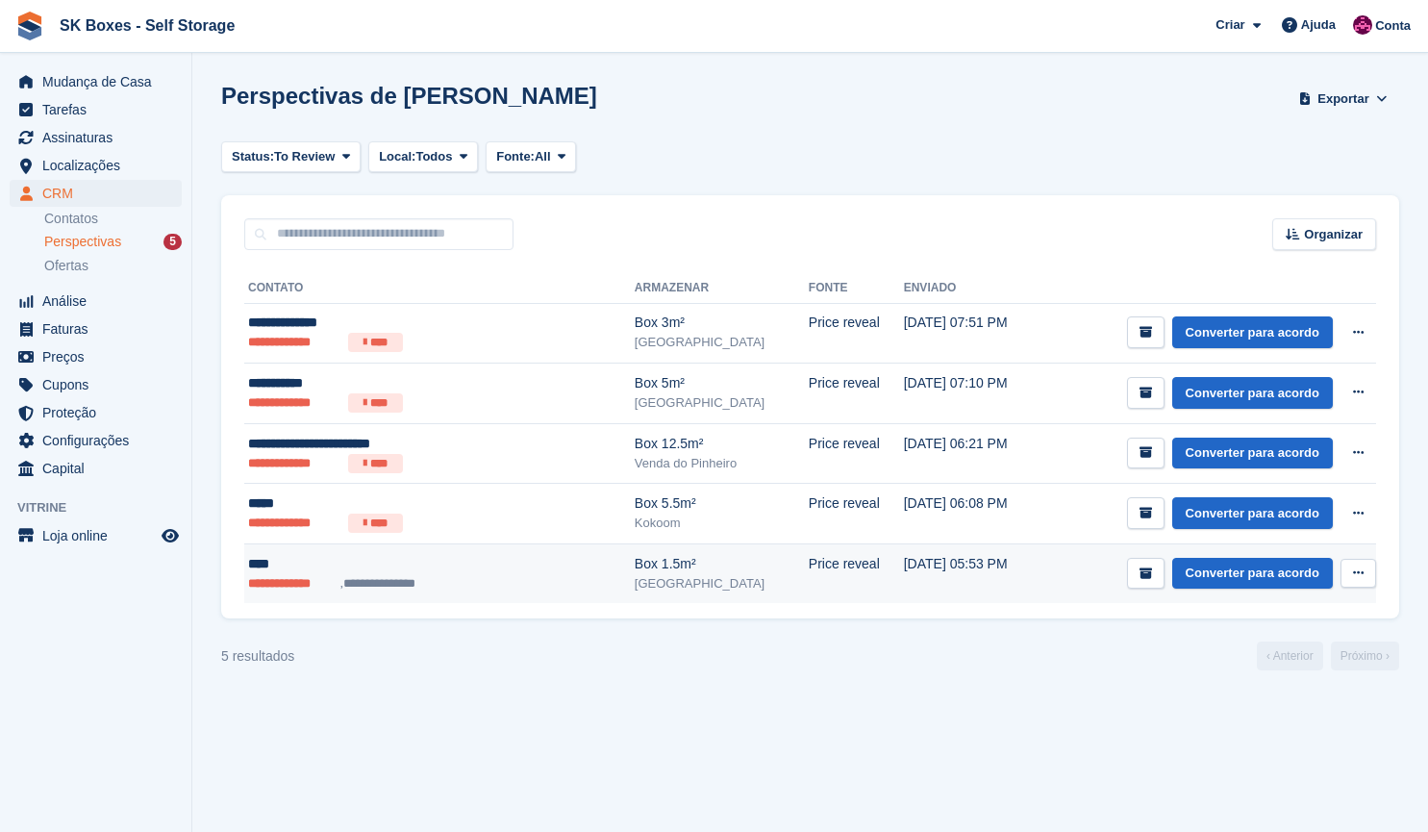
click at [312, 572] on div "****" at bounding box center [392, 564] width 288 height 20
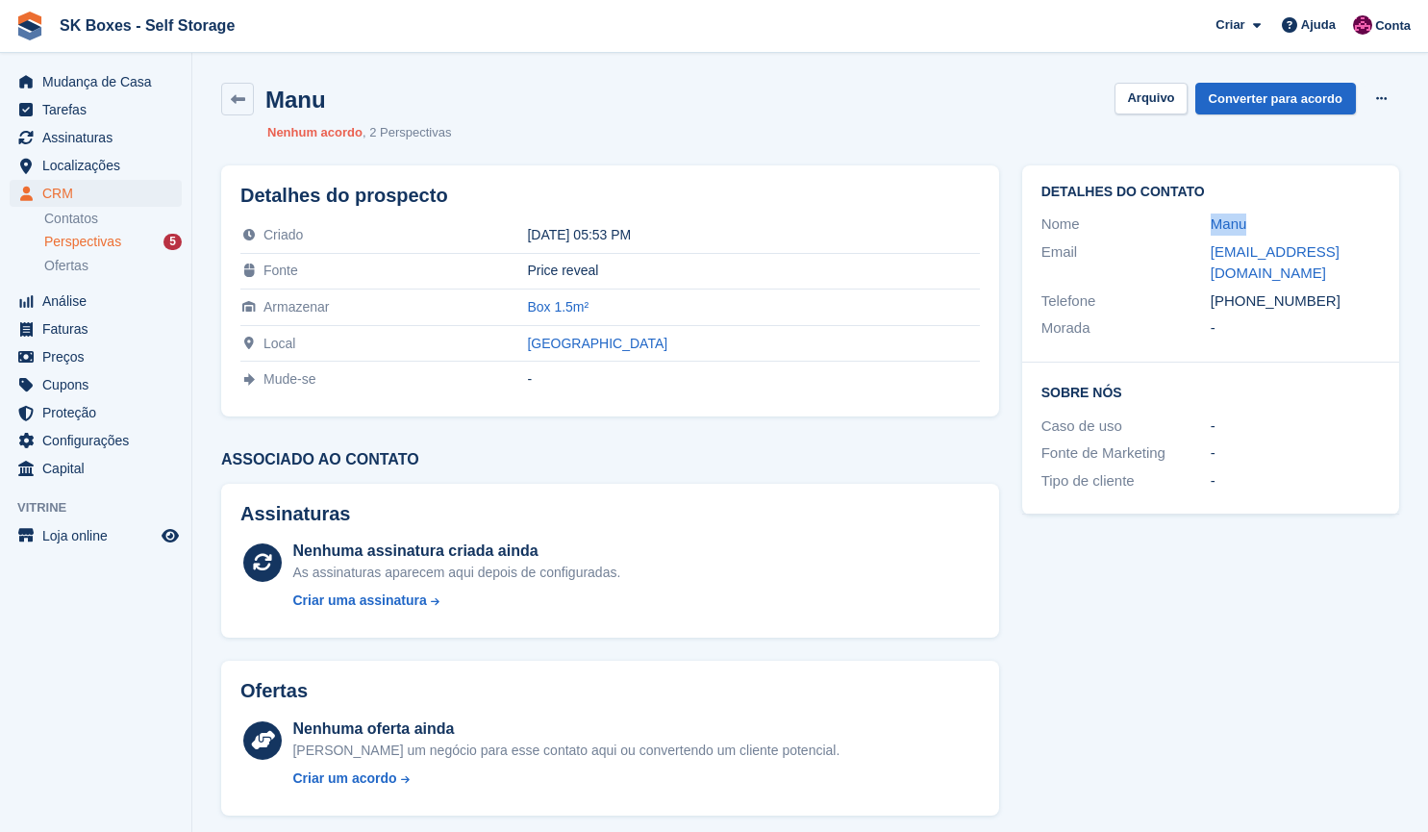
drag, startPoint x: 1185, startPoint y: 228, endPoint x: 1304, endPoint y: 223, distance: 119.4
click at [1304, 223] on div "Nome Manu" at bounding box center [1211, 225] width 339 height 28
copy div "Manu"
drag, startPoint x: 1344, startPoint y: 284, endPoint x: 1243, endPoint y: 279, distance: 101.1
click at [1243, 290] on div "[PHONE_NUMBER]" at bounding box center [1295, 301] width 169 height 22
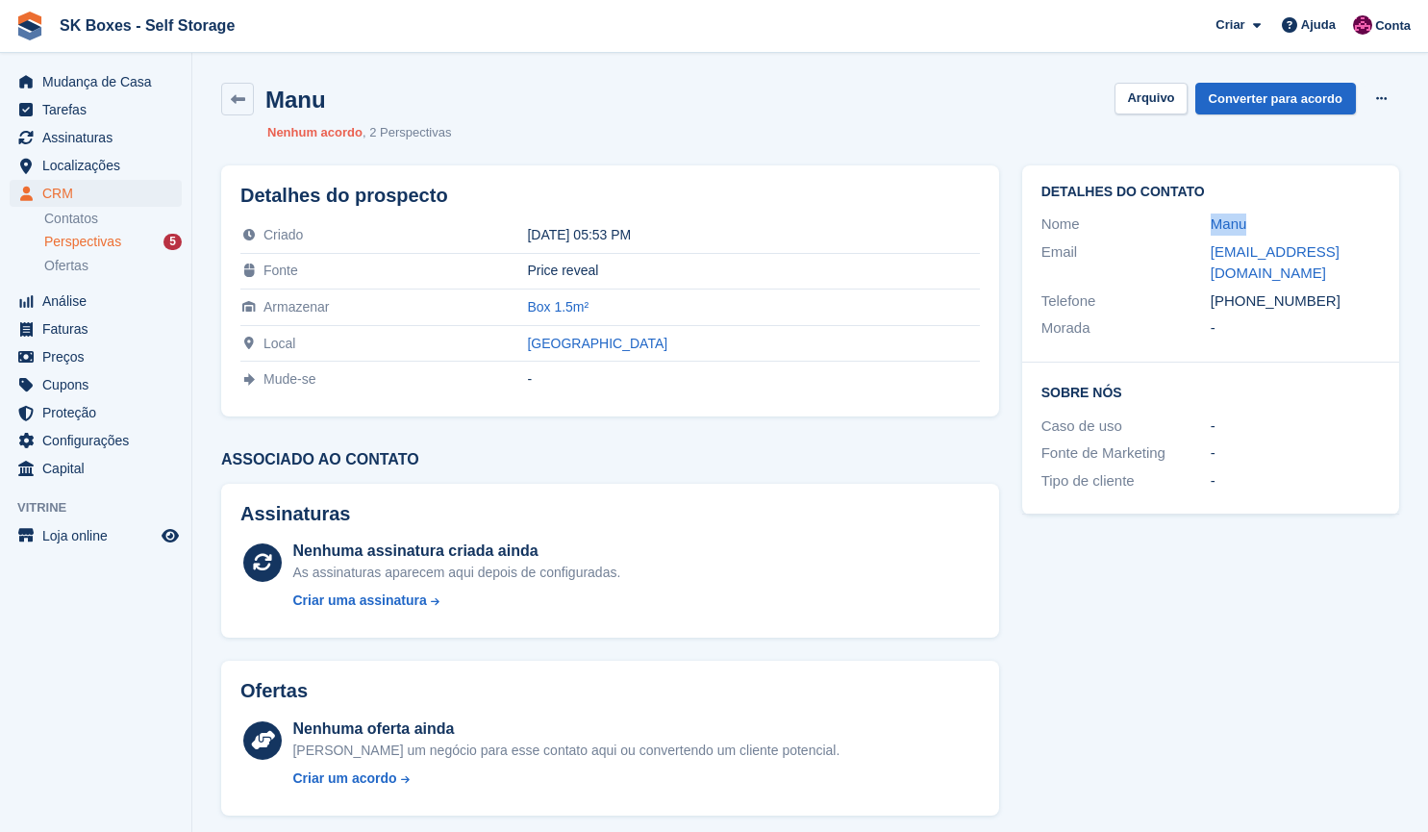
copy div "923357533"
